Goal: Task Accomplishment & Management: Use online tool/utility

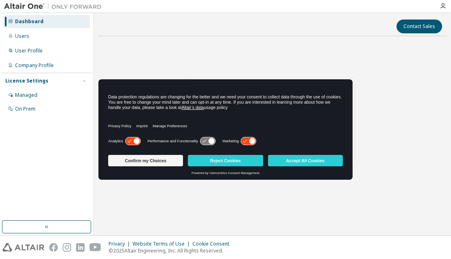
click at [140, 55] on div "AU Mechanical Engineer Expires on [DATE] UTC 42 of 147 ALTAIR UNITS USED View L…" at bounding box center [272, 127] width 349 height 168
click at [281, 163] on button "Accept All Cookies" at bounding box center [305, 160] width 75 height 11
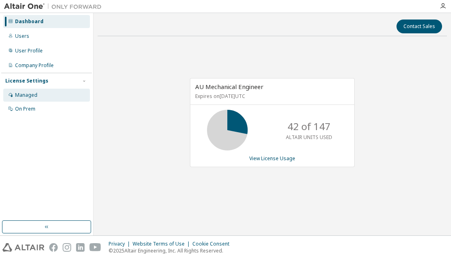
click at [43, 98] on div "Managed" at bounding box center [46, 95] width 87 height 13
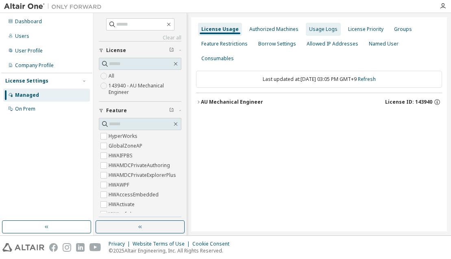
click at [311, 30] on div "Usage Logs" at bounding box center [323, 29] width 28 height 7
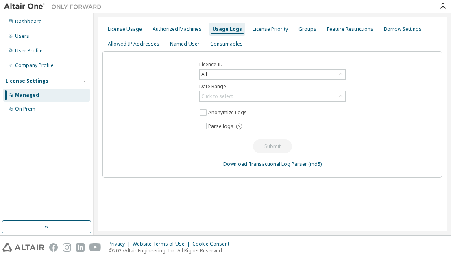
drag, startPoint x: 96, startPoint y: 20, endPoint x: 96, endPoint y: 15, distance: 4.9
click at [96, 20] on div "License Usage Authorized Machines Usage Logs License Priority Groups Feature Re…" at bounding box center [272, 124] width 357 height 222
click at [220, 25] on div "Usage Logs" at bounding box center [227, 29] width 36 height 13
click at [134, 28] on div "License Usage" at bounding box center [125, 29] width 34 height 7
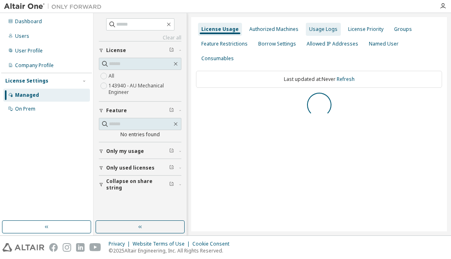
click at [317, 28] on div "Usage Logs" at bounding box center [323, 29] width 28 height 7
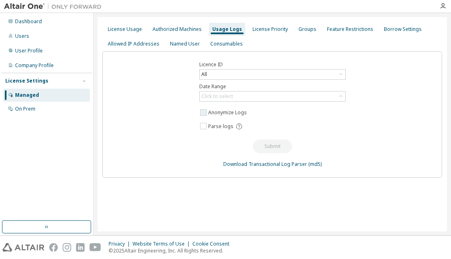
click at [218, 110] on label "Anonymize Logs" at bounding box center [228, 113] width 40 height 10
click at [220, 98] on div "Click to select" at bounding box center [217, 96] width 32 height 7
drag, startPoint x: 439, startPoint y: 22, endPoint x: 363, endPoint y: 52, distance: 81.5
click at [439, 22] on div "License Usage Authorized Machines Usage Logs License Priority Groups Feature Re…" at bounding box center [272, 124] width 349 height 214
click at [304, 96] on div "Click to select" at bounding box center [273, 96] width 146 height 10
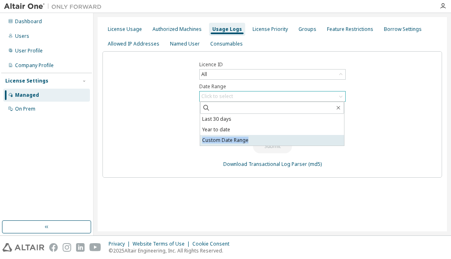
drag, startPoint x: 268, startPoint y: 132, endPoint x: 269, endPoint y: 139, distance: 6.6
click at [269, 139] on ul "Last 30 days Year to date Custom Date Range" at bounding box center [272, 130] width 144 height 32
click at [269, 139] on li "Custom Date Range" at bounding box center [272, 140] width 144 height 11
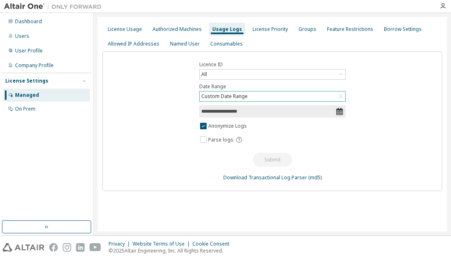
click at [340, 112] on icon at bounding box center [339, 111] width 8 height 8
click at [274, 111] on input "**********" at bounding box center [268, 111] width 134 height 8
select select "*"
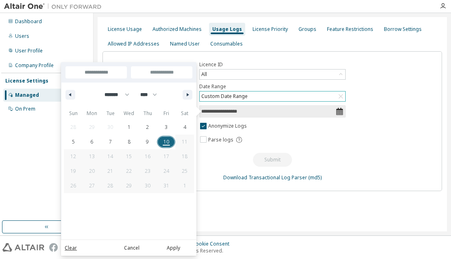
click at [233, 112] on input "**********" at bounding box center [268, 111] width 134 height 8
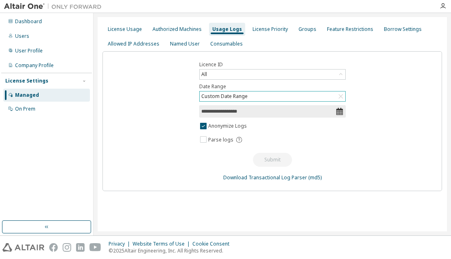
click at [215, 112] on input "**********" at bounding box center [268, 111] width 134 height 8
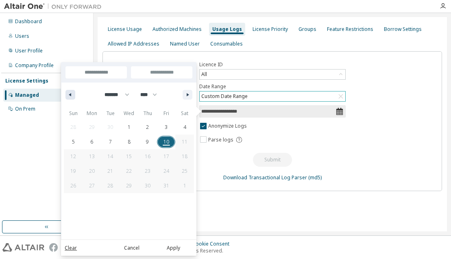
click at [70, 96] on icon "button" at bounding box center [69, 94] width 4 height 3
select select "*"
click at [175, 169] on span "26" at bounding box center [166, 171] width 19 height 11
type input "*"
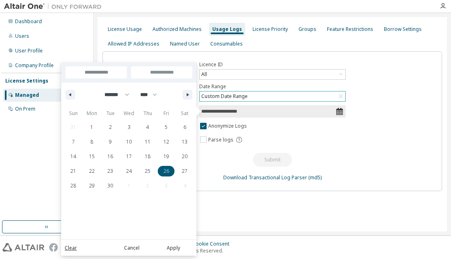
type input "**********"
click at [191, 94] on icon "button" at bounding box center [189, 94] width 4 height 3
select select "*"
click at [166, 140] on span "10" at bounding box center [166, 142] width 6 height 15
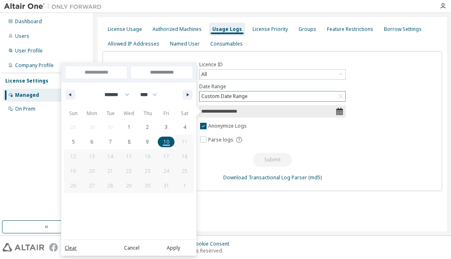
type input "**"
type input "**********"
select select "*"
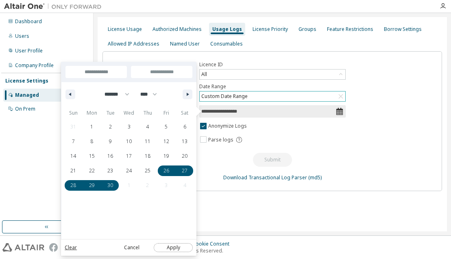
drag, startPoint x: 172, startPoint y: 248, endPoint x: 181, endPoint y: 240, distance: 11.2
click at [173, 248] on button "Apply" at bounding box center [173, 247] width 39 height 9
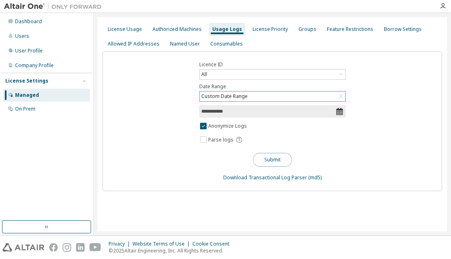
click at [280, 157] on button "Submit" at bounding box center [272, 160] width 39 height 14
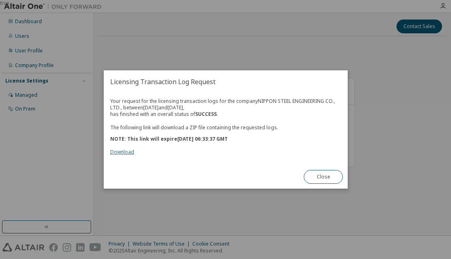
click at [120, 151] on link "Download" at bounding box center [122, 151] width 24 height 7
